Goal: Find specific page/section: Find specific page/section

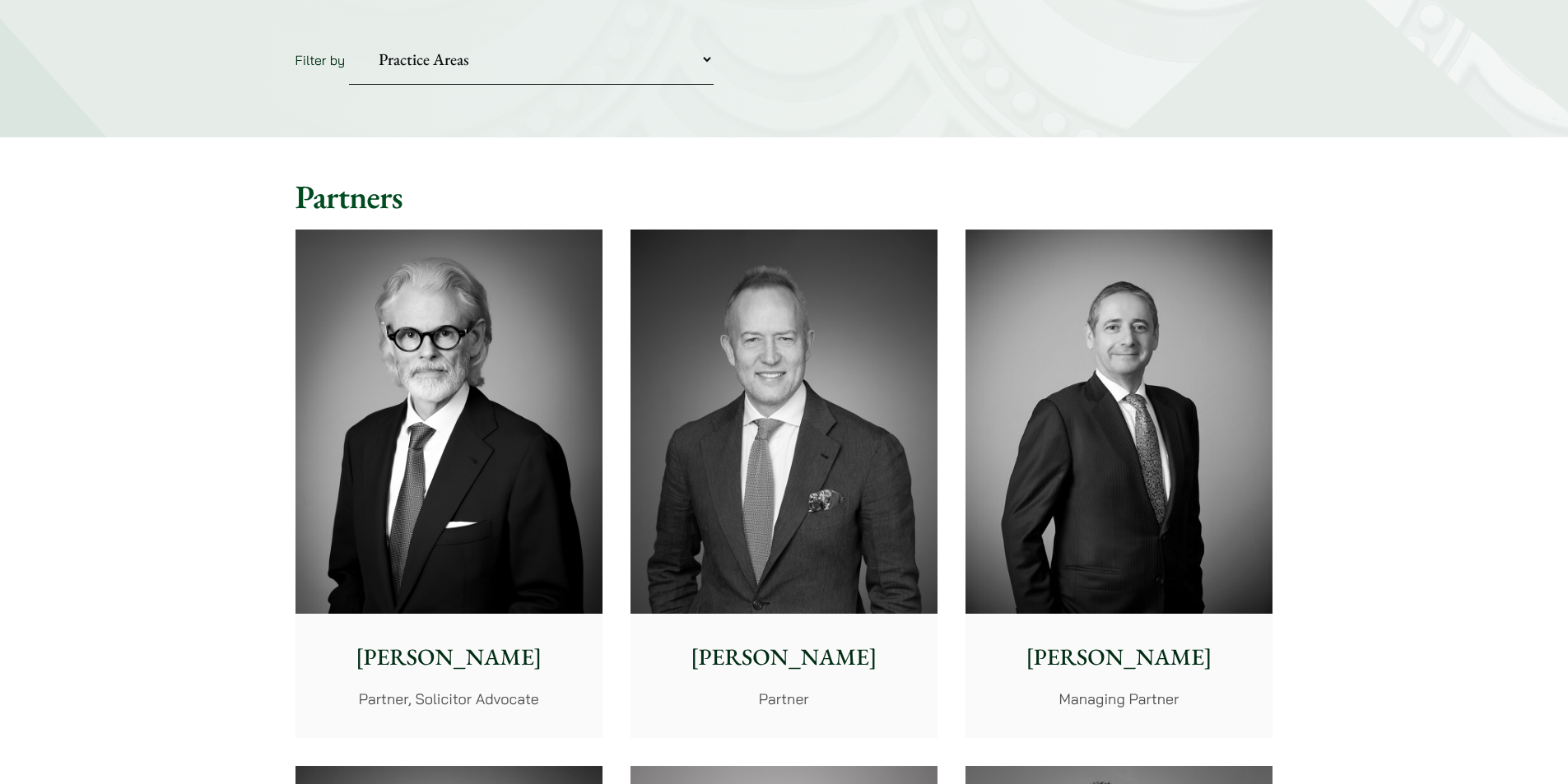
scroll to position [139, 0]
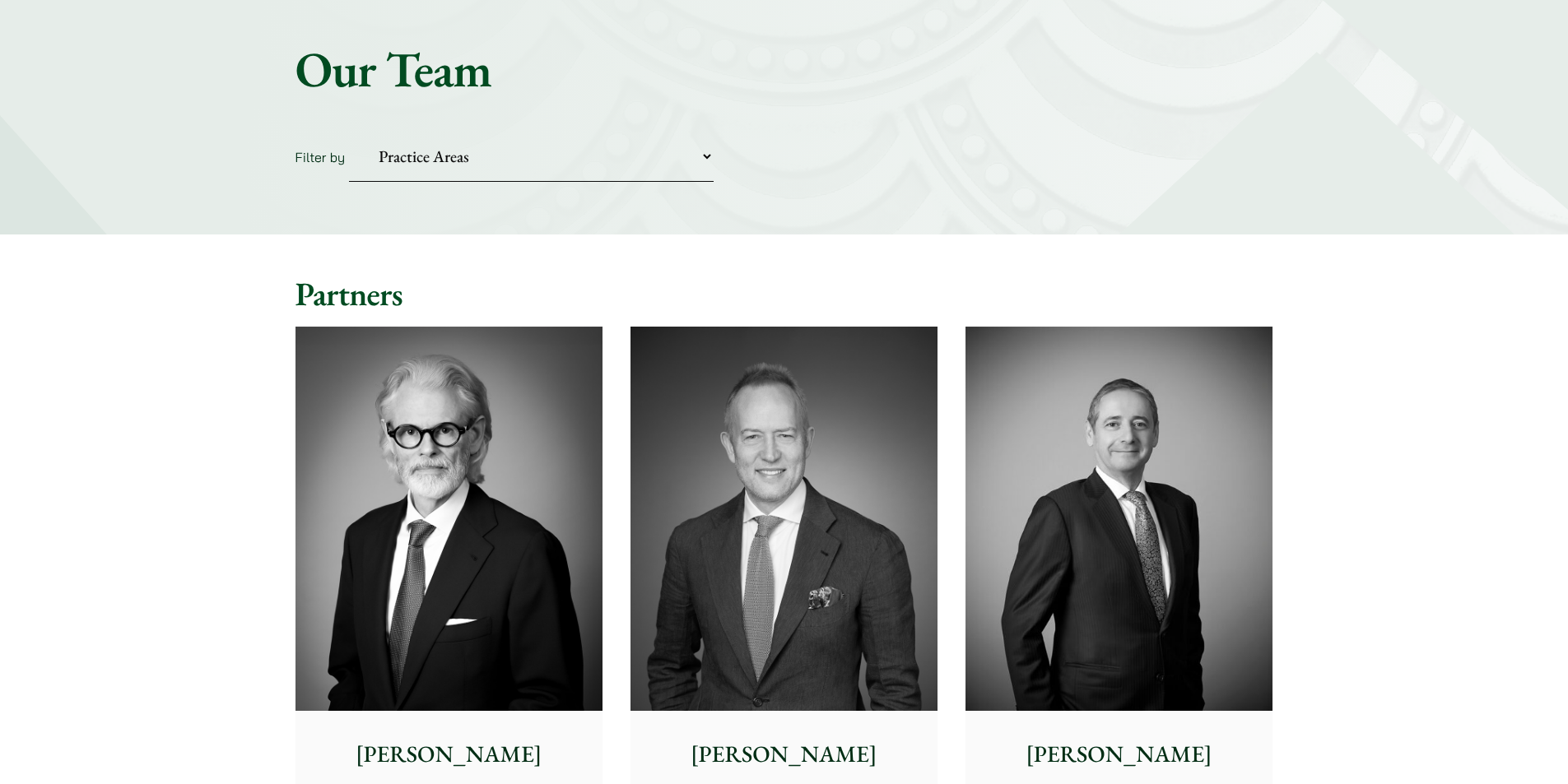
click at [713, 160] on select "Practice Areas Antitrust and Competition Civil Litigation & Dispute Resolution …" at bounding box center [531, 156] width 365 height 50
click at [349, 131] on select "Practice Areas Antitrust and Competition Civil Litigation & Dispute Resolution …" at bounding box center [531, 156] width 365 height 50
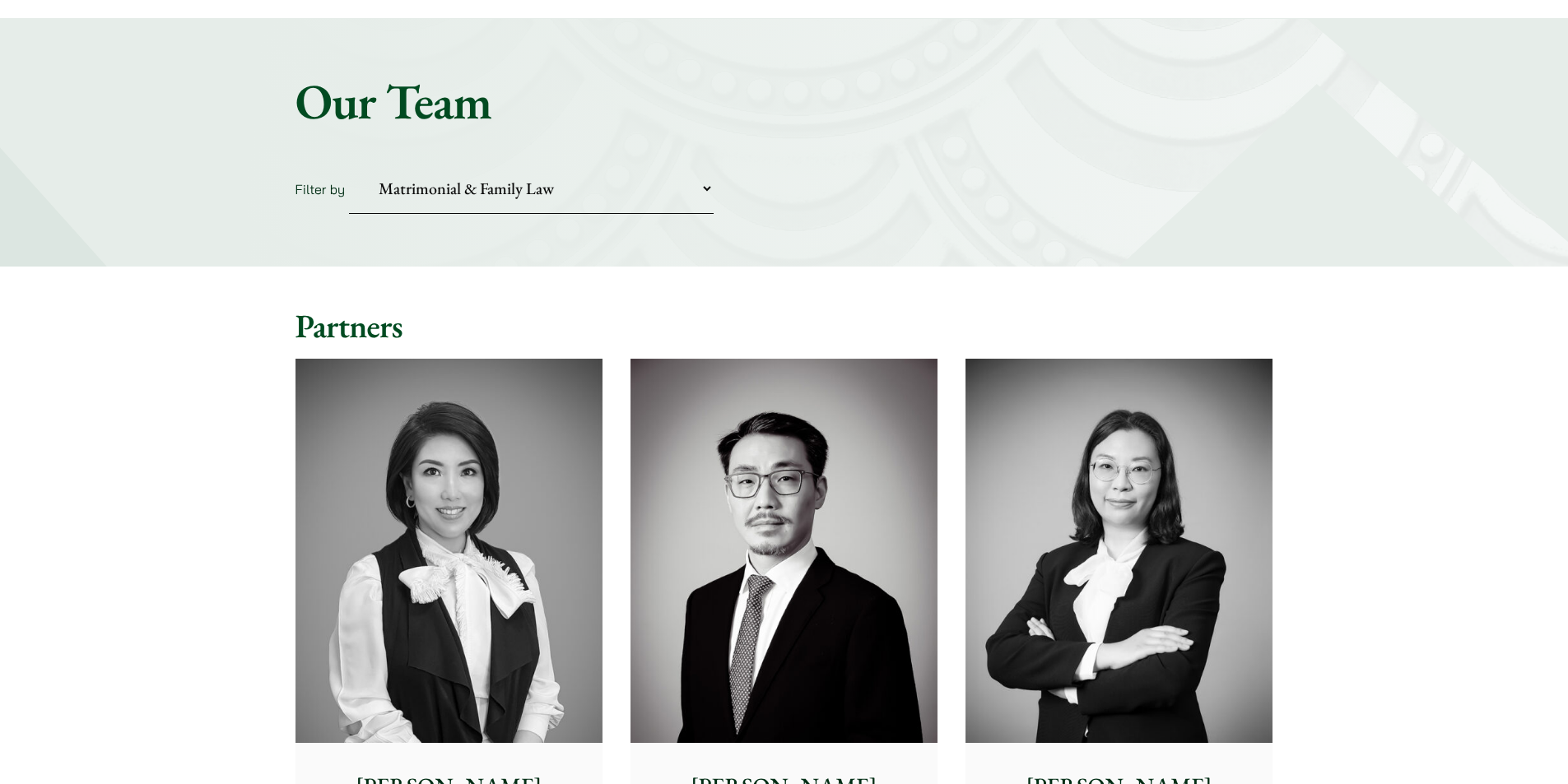
scroll to position [0, 0]
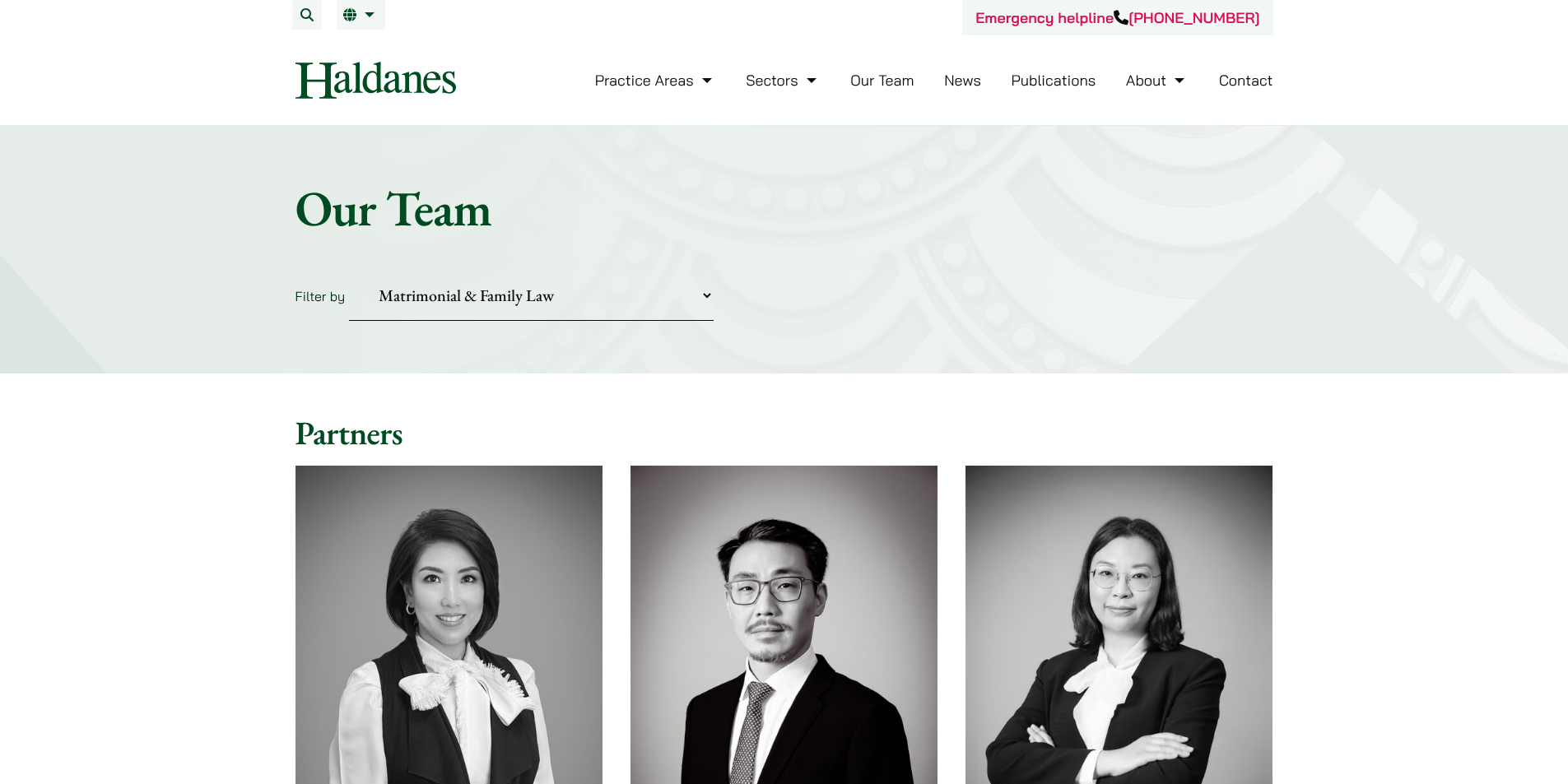
click at [707, 295] on select "Practice Areas Antitrust and Competition Civil Litigation & Dispute Resolution …" at bounding box center [531, 296] width 365 height 50
click at [349, 271] on select "Practice Areas Antitrust and Competition Civil Litigation & Dispute Resolution …" at bounding box center [531, 296] width 365 height 50
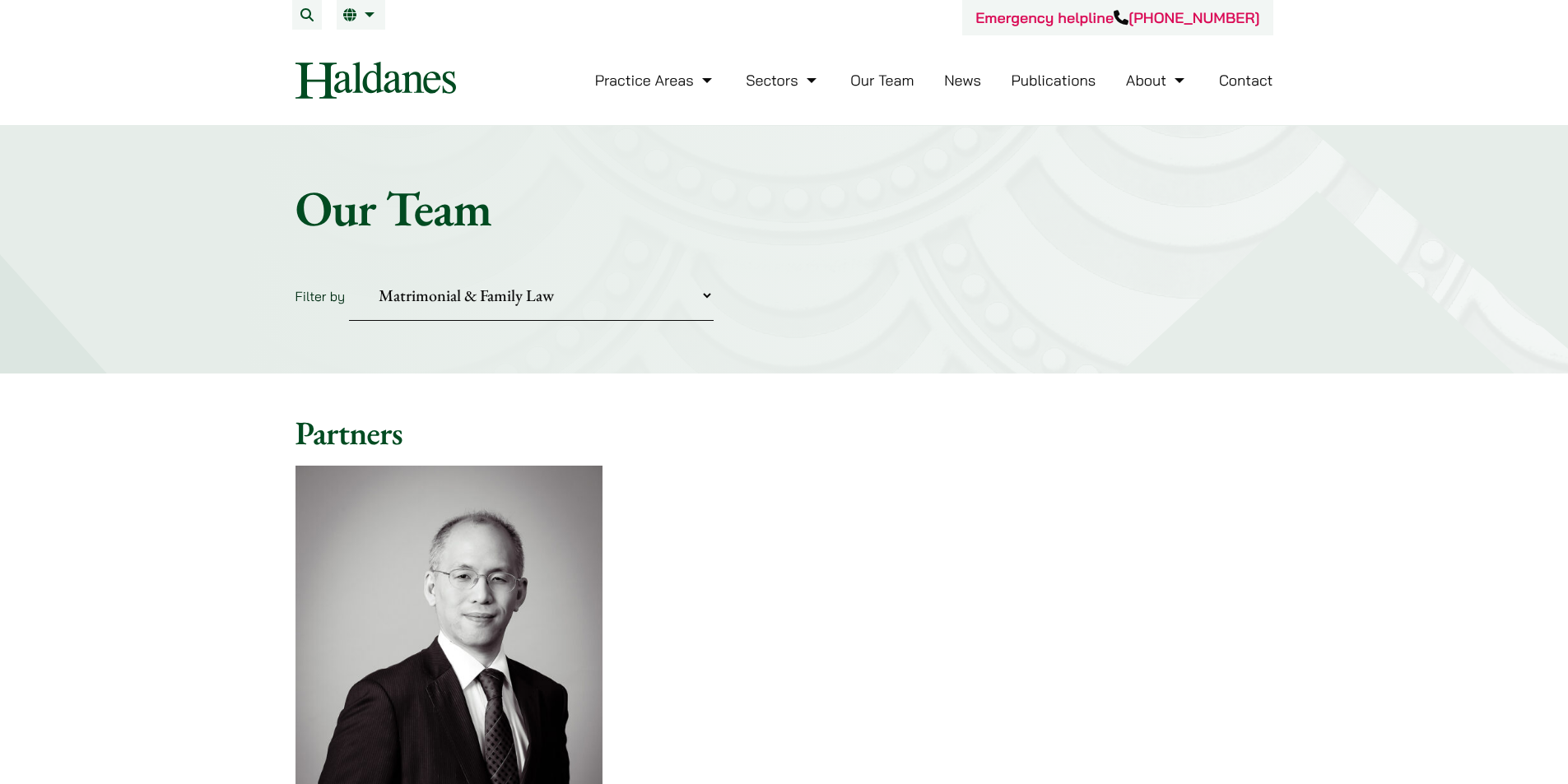
click at [703, 302] on select "Practice Areas Antitrust and Competition Civil Litigation & Dispute Resolution …" at bounding box center [531, 296] width 365 height 50
click at [349, 271] on select "Practice Areas Antitrust and Competition Civil Litigation & Dispute Resolution …" at bounding box center [531, 296] width 365 height 50
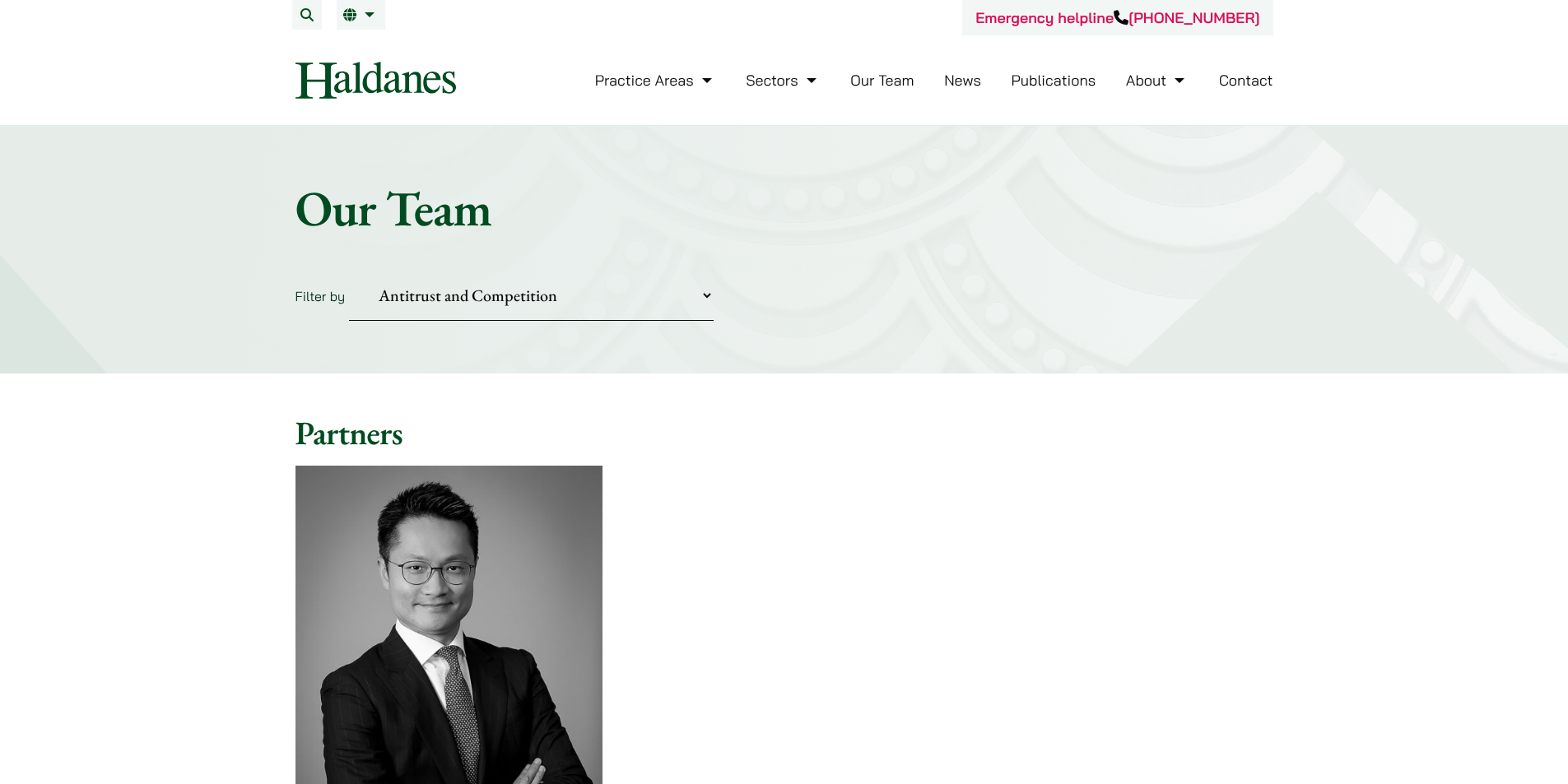
click at [703, 293] on select "Practice Areas Antitrust and Competition Civil Litigation & Dispute Resolution …" at bounding box center [531, 296] width 365 height 50
select select "civil-litigation-dispute-resolution"
click at [349, 271] on select "Practice Areas Antitrust and Competition Civil Litigation & Dispute Resolution …" at bounding box center [531, 296] width 365 height 50
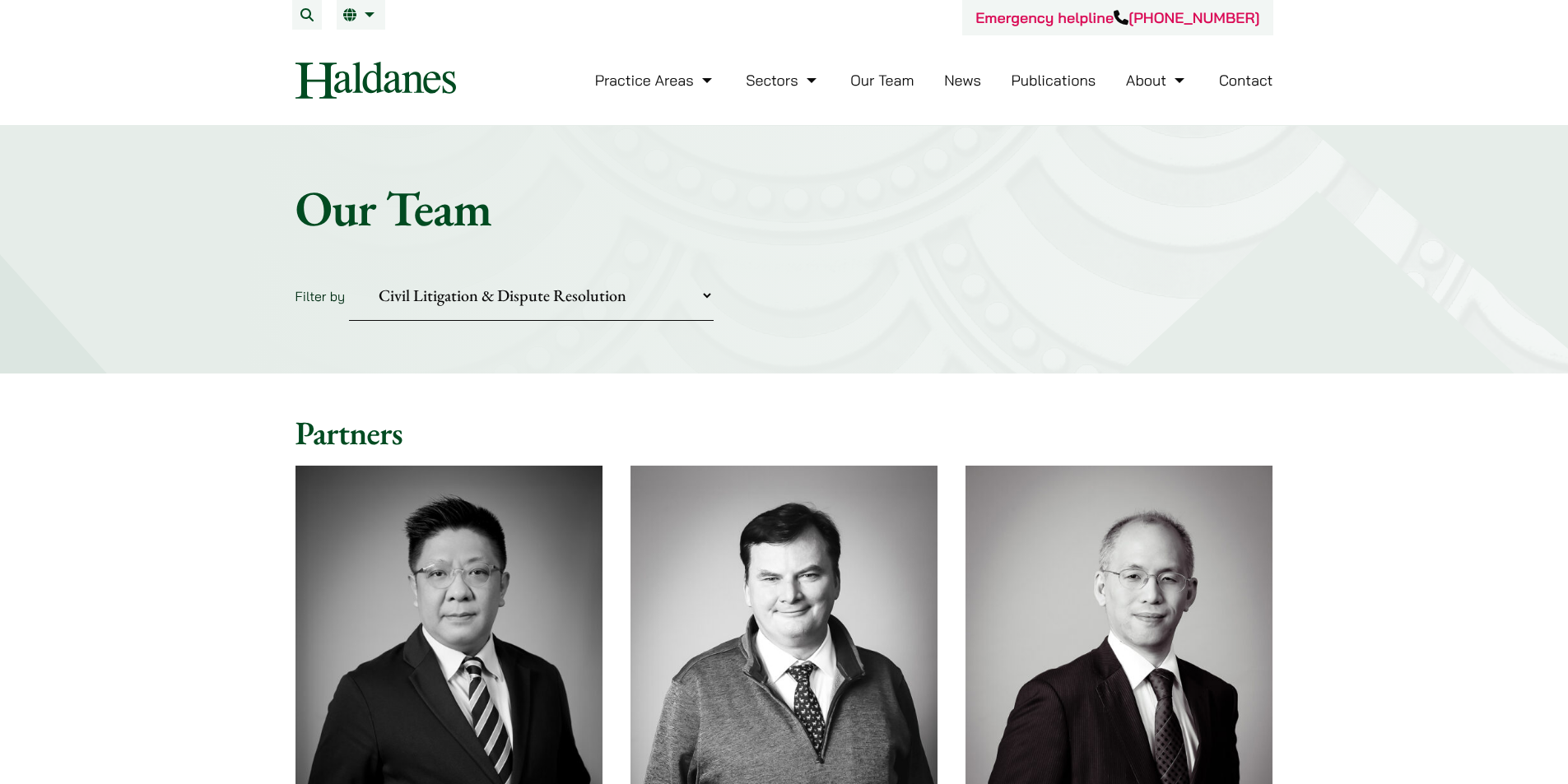
scroll to position [164, 0]
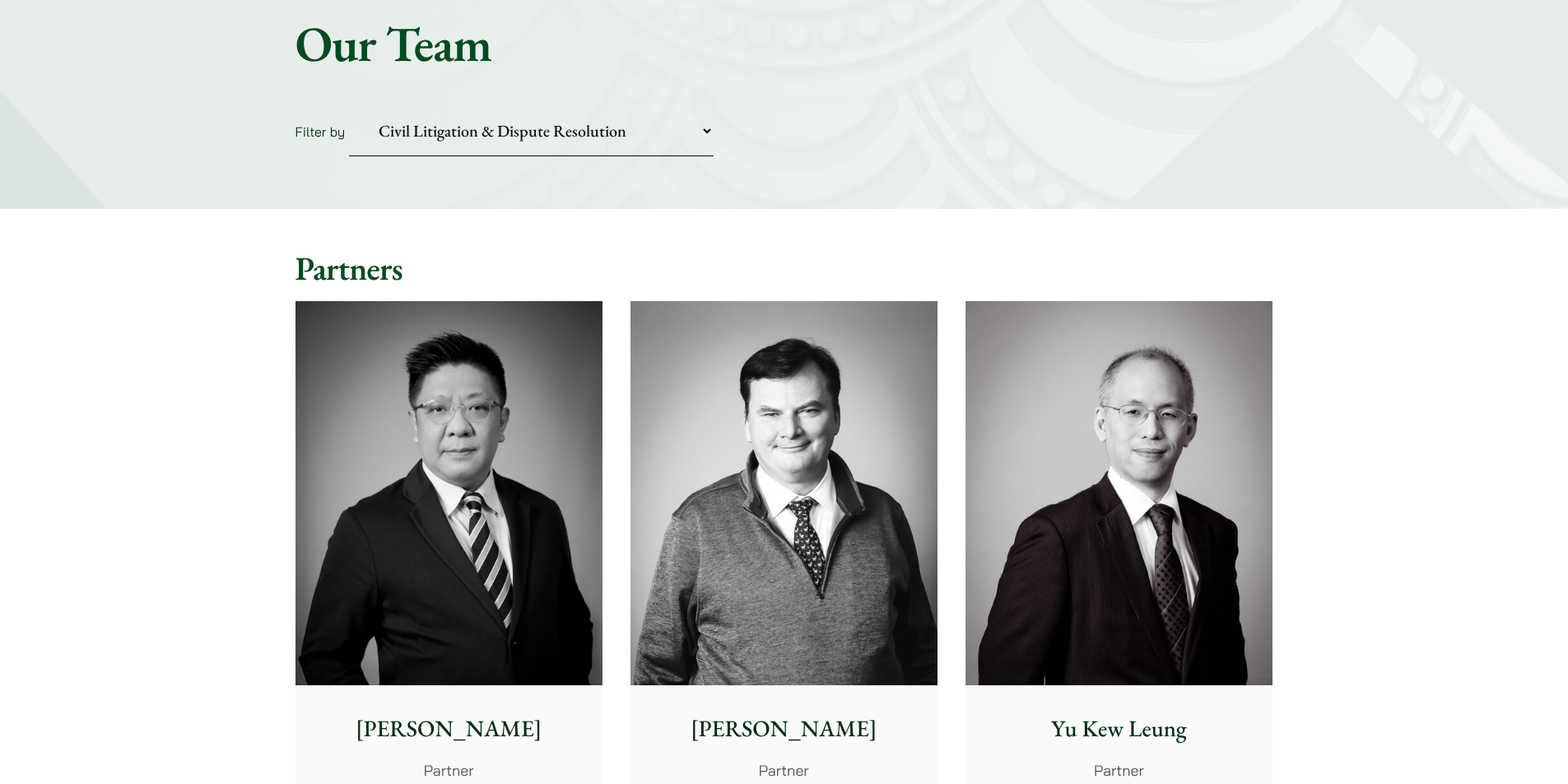
click at [706, 129] on select "Practice Areas Antitrust and Competition Civil Litigation & Dispute Resolution …" at bounding box center [531, 131] width 365 height 50
